Goal: Information Seeking & Learning: Learn about a topic

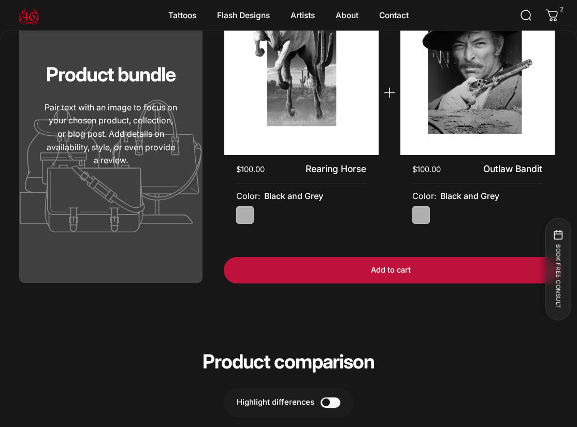
scroll to position [1751, 0]
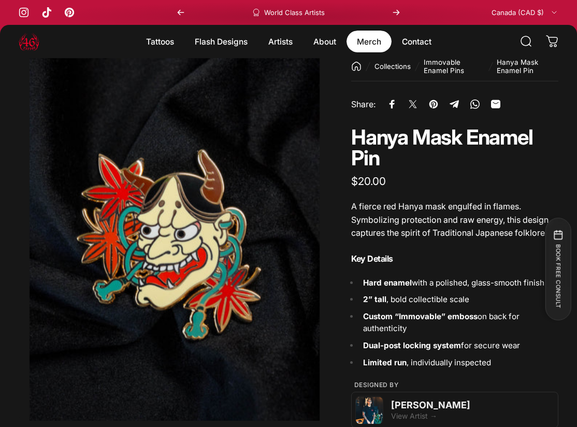
click at [375, 39] on link "Merch Merch" at bounding box center [368, 42] width 45 height 22
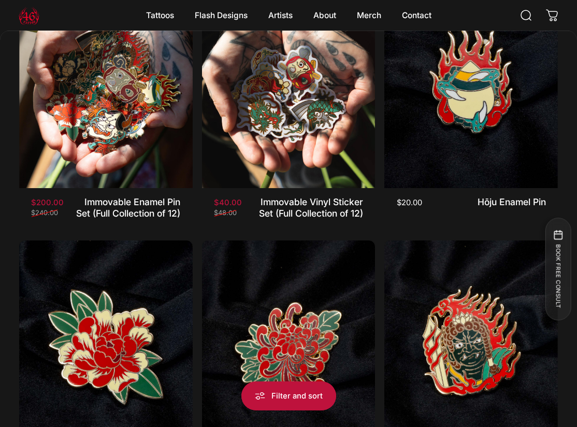
scroll to position [150, 0]
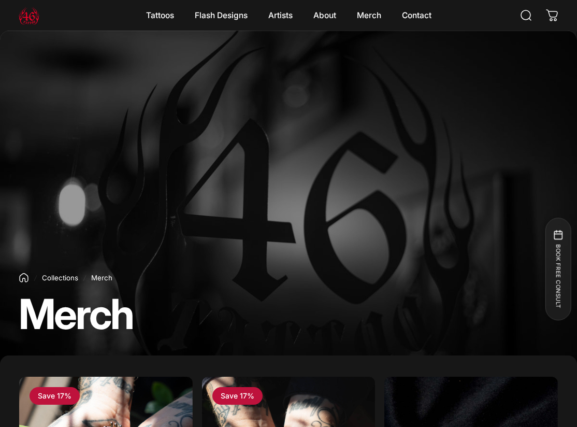
scroll to position [3195, 0]
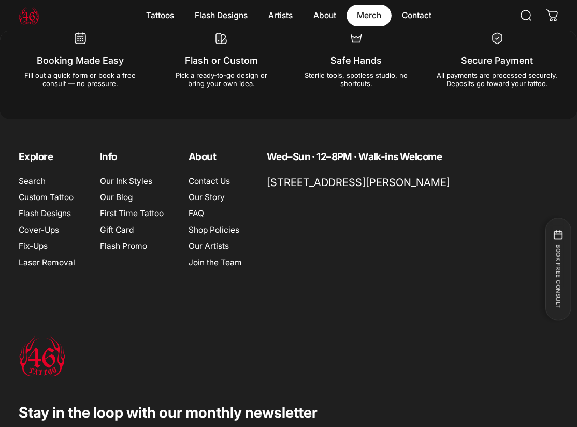
click at [370, 16] on link "Merch Merch" at bounding box center [368, 16] width 45 height 22
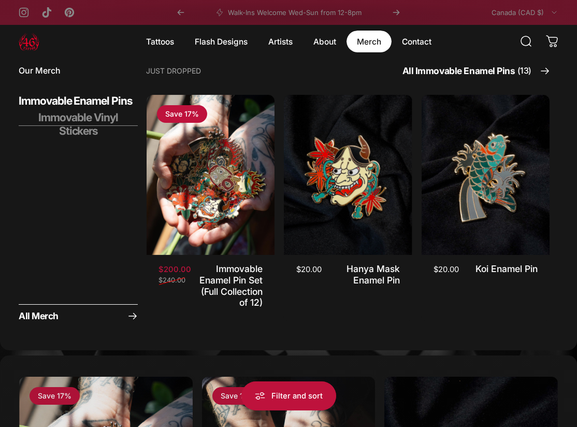
click at [95, 119] on span "Immovable Vinyl Stickers" at bounding box center [78, 124] width 119 height 27
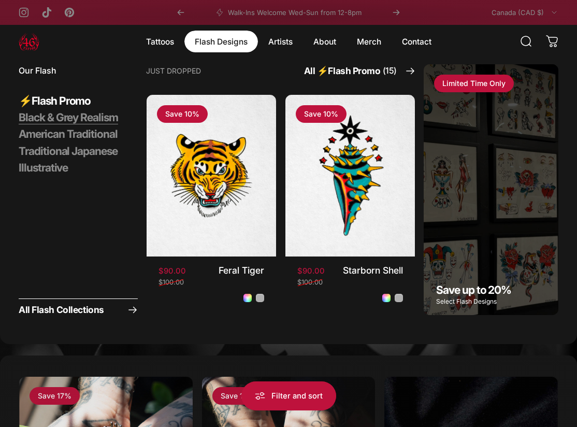
click at [45, 120] on span "Black & Grey Realism" at bounding box center [68, 117] width 99 height 13
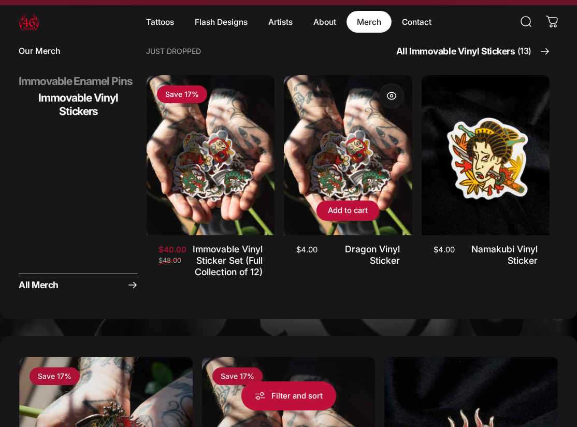
scroll to position [20, 0]
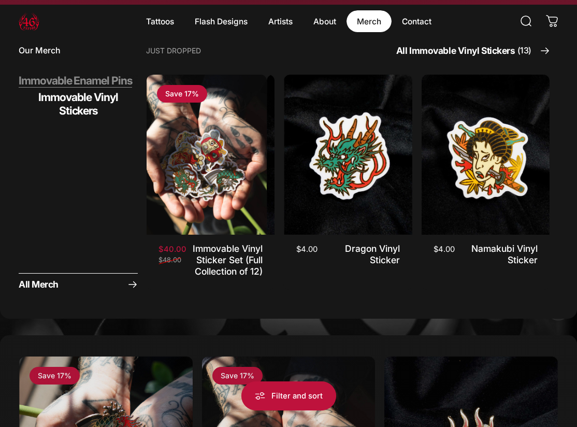
click at [90, 82] on span "Immovable Enamel Pins" at bounding box center [75, 80] width 113 height 13
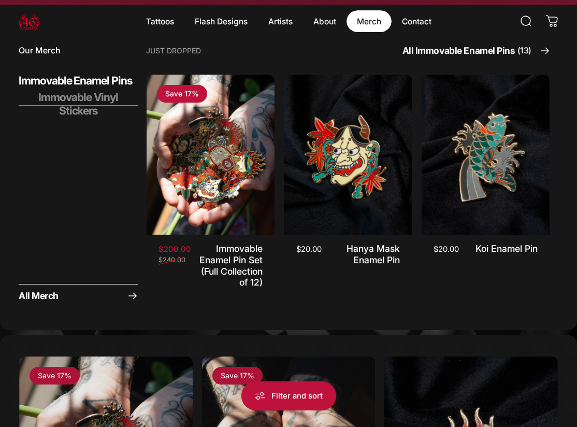
click at [89, 97] on span "Immovable Vinyl Stickers" at bounding box center [78, 104] width 119 height 27
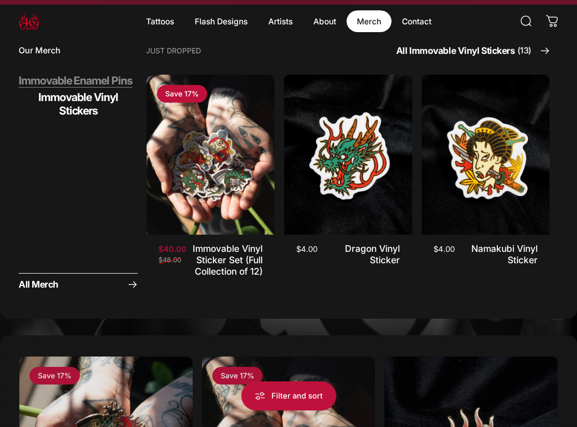
click at [67, 81] on span "Immovable Enamel Pins" at bounding box center [75, 80] width 113 height 13
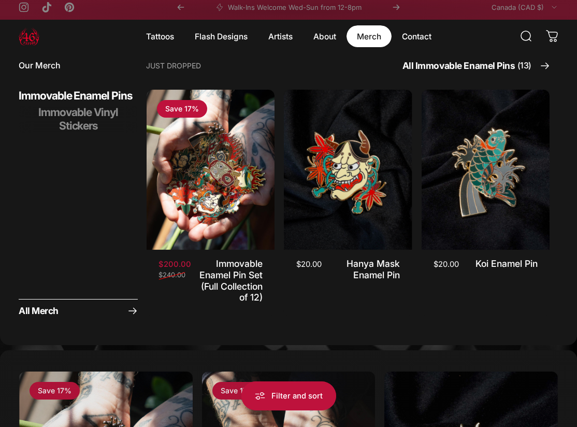
scroll to position [0, 0]
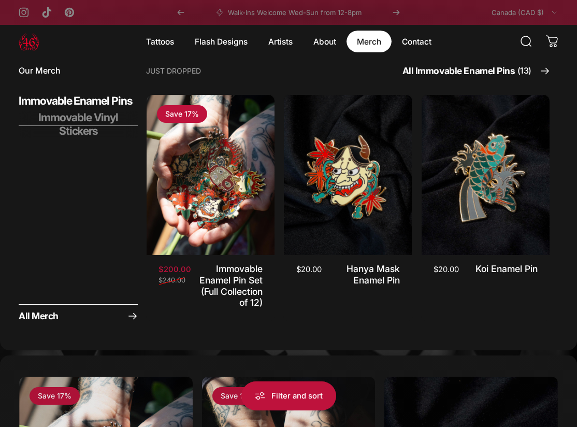
click at [85, 114] on span "Immovable Vinyl Stickers" at bounding box center [78, 124] width 119 height 27
click at [99, 119] on span "Immovable Vinyl Stickers" at bounding box center [78, 124] width 119 height 27
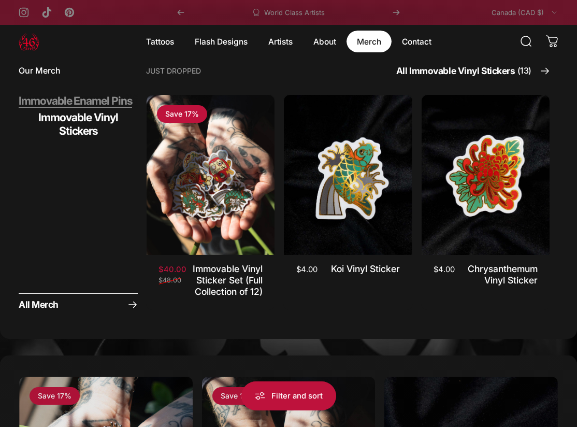
click at [101, 94] on span "Immovable Enamel Pins" at bounding box center [75, 100] width 113 height 13
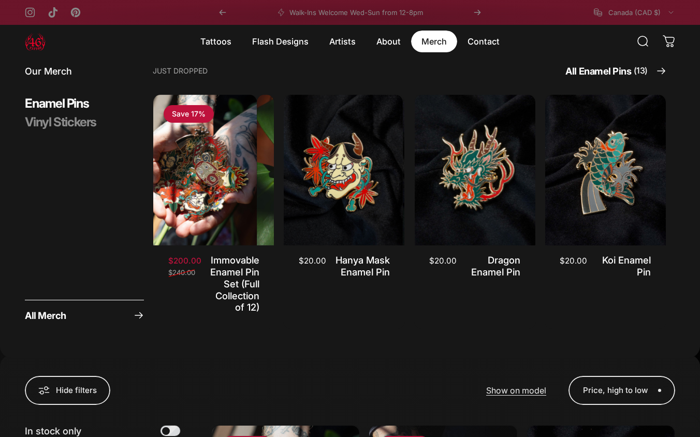
click at [65, 113] on tabs-element "Enamel Pins Vinyl Stickers" at bounding box center [84, 113] width 119 height 34
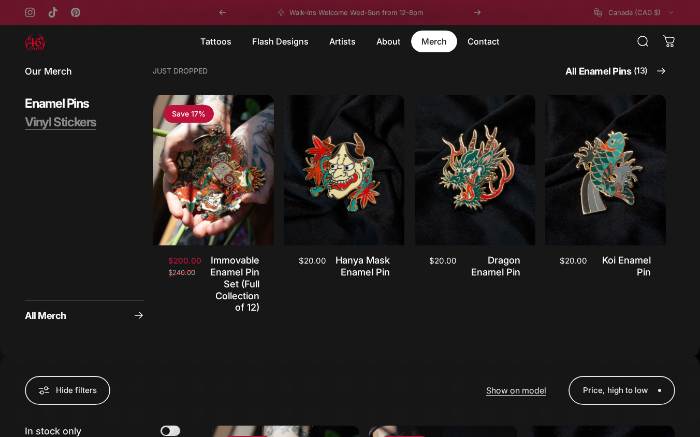
click at [65, 121] on span "Vinyl Stickers" at bounding box center [60, 122] width 71 height 16
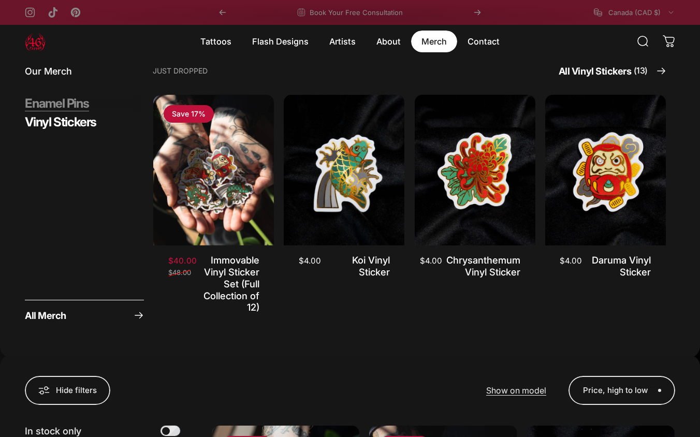
click at [65, 101] on span "Enamel Pins" at bounding box center [57, 104] width 64 height 16
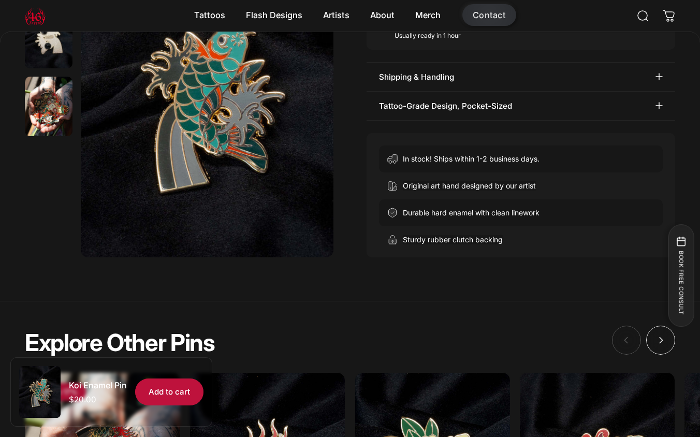
scroll to position [430, 0]
